Goal: Task Accomplishment & Management: Use online tool/utility

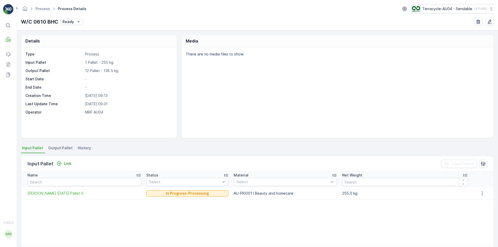
click at [58, 147] on span "Output Pallet" at bounding box center [60, 147] width 24 height 5
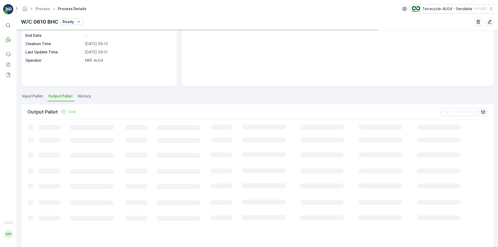
scroll to position [52, 0]
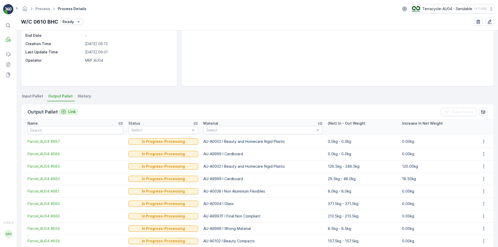
click at [71, 113] on p "Link" at bounding box center [72, 111] width 8 height 5
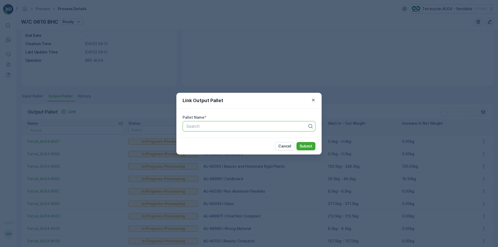
click at [214, 122] on div "Search" at bounding box center [248, 126] width 133 height 10
paste input "Parcel_AU04 #688"
type input "Parcel_AU04 #688"
click at [259, 139] on div "Parcel_AU04 #688" at bounding box center [249, 139] width 126 height 5
click at [305, 144] on p "Submit" at bounding box center [305, 146] width 13 height 5
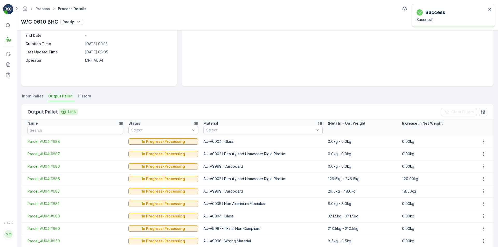
click at [73, 110] on p "Link" at bounding box center [72, 111] width 8 height 5
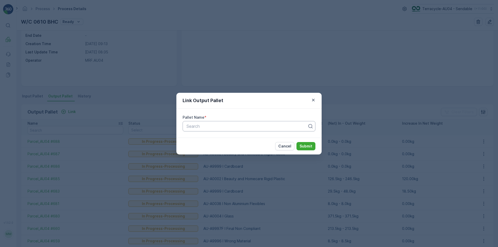
click at [233, 126] on div at bounding box center [247, 126] width 122 height 5
paste input "Parcel_AU04 #689"
type input "Parcel_AU04 #689"
click at [246, 135] on div "Parcel_AU04 #689" at bounding box center [248, 138] width 133 height 9
click at [300, 143] on button "Submit" at bounding box center [305, 146] width 19 height 8
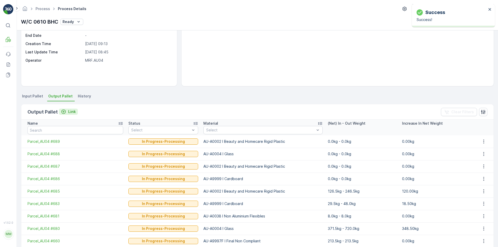
click at [68, 111] on p "Link" at bounding box center [72, 111] width 8 height 5
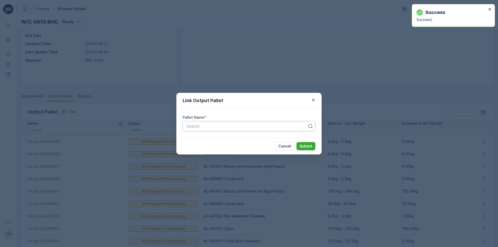
click at [203, 122] on div "Search" at bounding box center [248, 126] width 133 height 10
paste input "Parcel_AU04 #690"
type input "Parcel_AU04 #690"
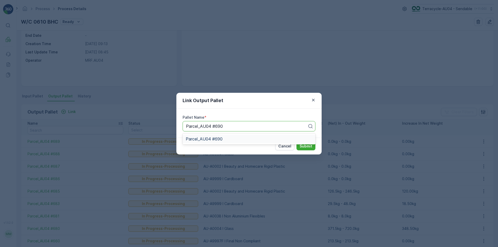
click at [296, 138] on div "Parcel_AU04 #690" at bounding box center [249, 139] width 126 height 5
click at [304, 145] on p "Submit" at bounding box center [305, 146] width 13 height 5
